Goal: Transaction & Acquisition: Purchase product/service

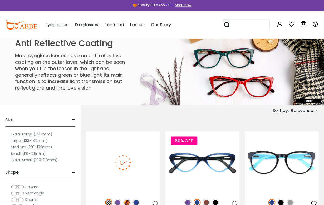
scroll to position [1, 0]
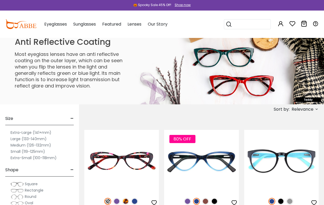
click at [0, 0] on img at bounding box center [0, 0] width 0 height 0
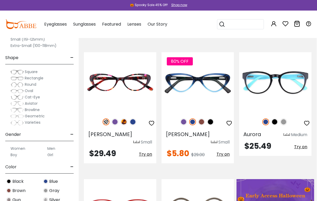
scroll to position [0, 0]
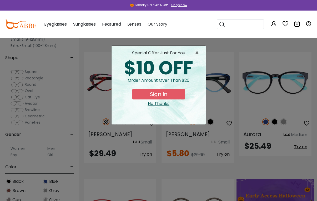
click at [160, 104] on div "No Thanks" at bounding box center [159, 103] width 86 height 6
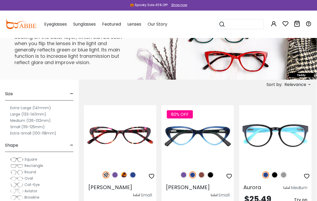
scroll to position [24, 0]
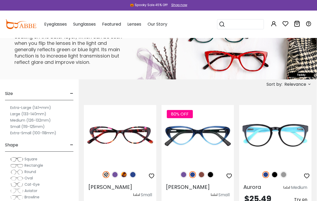
click at [22, 121] on label "Medium (126-132mm)" at bounding box center [30, 120] width 41 height 6
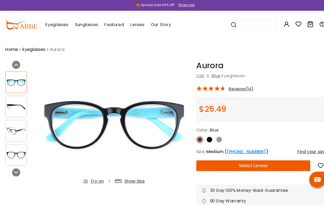
scroll to position [1, 0]
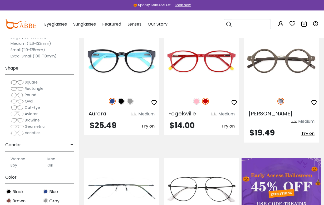
scroll to position [101, 0]
click at [28, 95] on span "Round" at bounding box center [31, 94] width 12 height 5
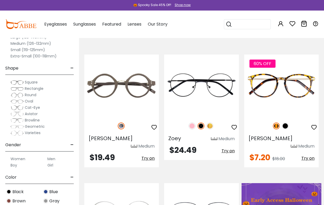
scroll to position [76, 0]
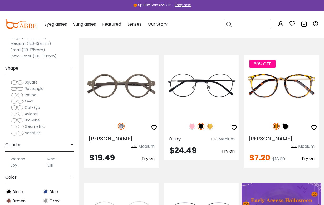
click at [20, 81] on img at bounding box center [17, 82] width 13 height 5
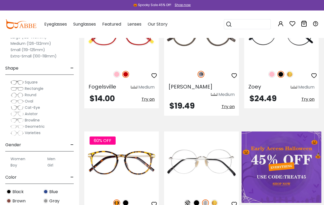
scroll to position [128, 0]
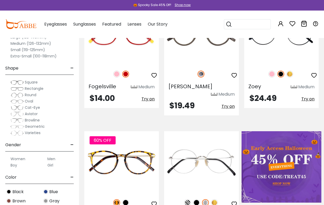
click at [18, 159] on label "Women" at bounding box center [18, 159] width 15 height 6
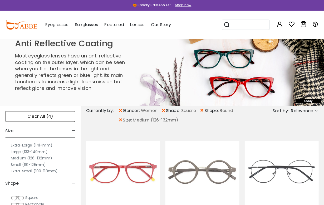
scroll to position [1, 0]
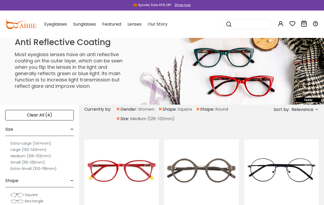
click at [39, 158] on label "Medium (126-132mm)" at bounding box center [31, 156] width 41 height 6
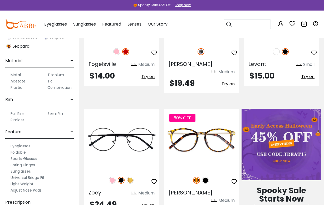
scroll to position [238, 0]
click at [18, 111] on label "Full Rim" at bounding box center [18, 113] width 14 height 6
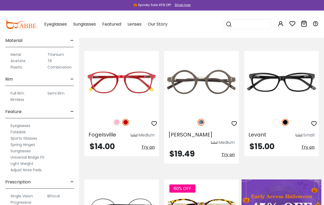
scroll to position [89, 0]
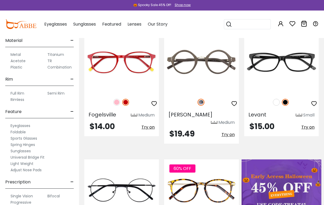
click at [72, 179] on span "-" at bounding box center [71, 182] width 3 height 13
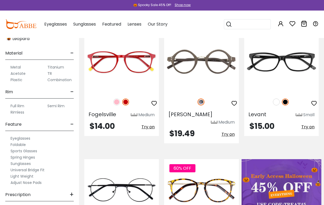
click at [72, 179] on div "Light Weight" at bounding box center [39, 176] width 68 height 6
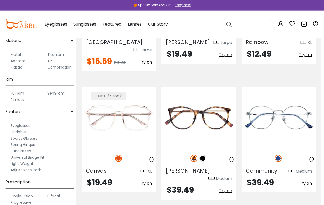
scroll to position [817, 2]
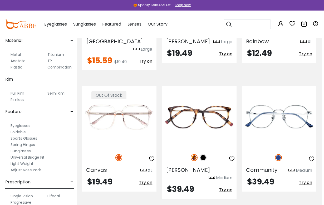
click at [0, 0] on img at bounding box center [0, 0] width 0 height 0
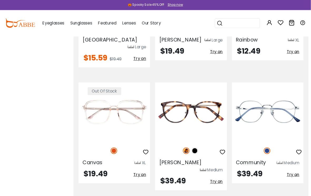
scroll to position [1357, 2]
